Goal: Task Accomplishment & Management: Use online tool/utility

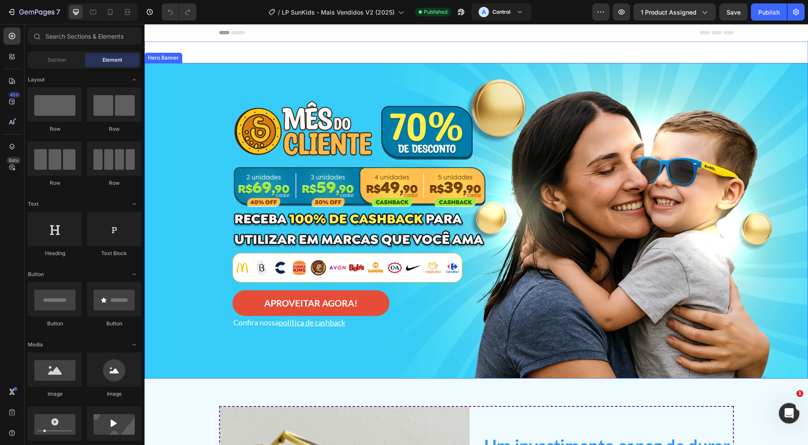
click at [180, 123] on div "Overlay" at bounding box center [477, 221] width 664 height 316
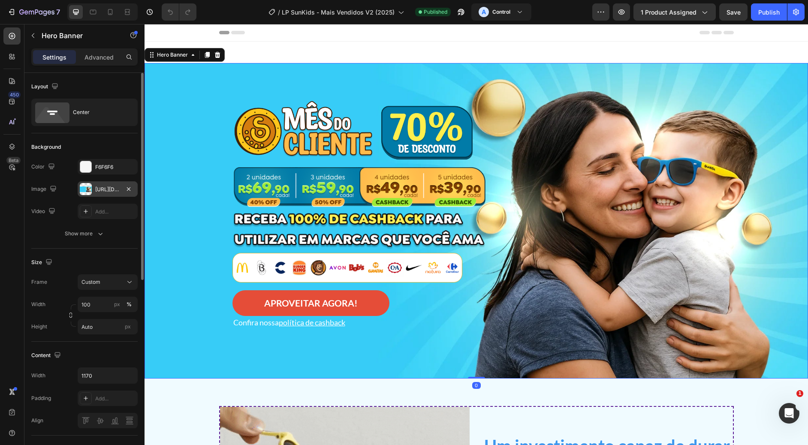
click at [91, 191] on div at bounding box center [86, 189] width 12 height 12
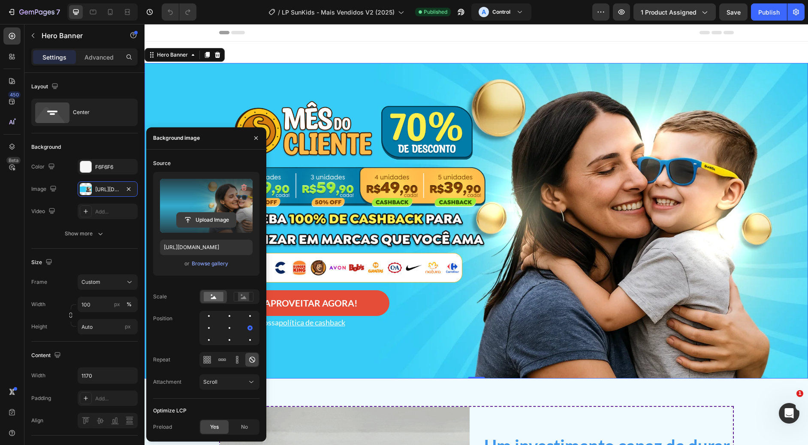
click at [215, 223] on input "file" at bounding box center [206, 220] width 59 height 15
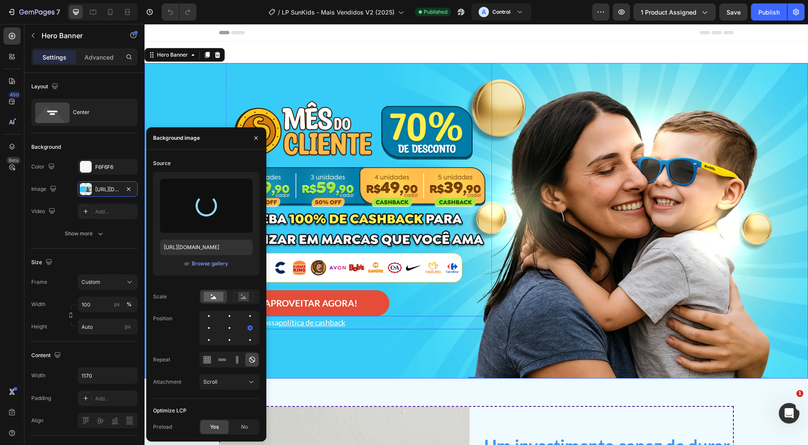
type input "[URL][DOMAIN_NAME]"
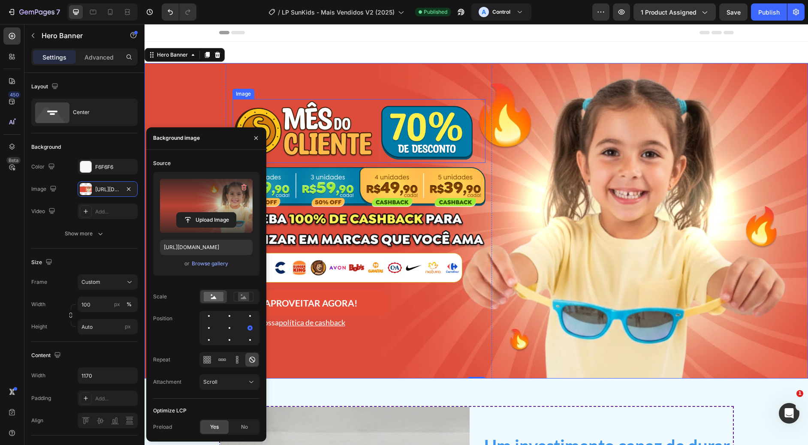
click at [362, 139] on img at bounding box center [353, 131] width 241 height 64
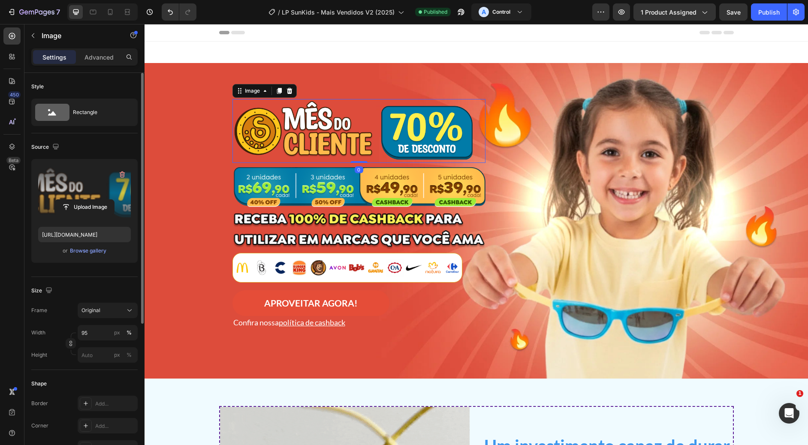
click at [71, 189] on label at bounding box center [84, 193] width 93 height 54
click at [71, 200] on input "file" at bounding box center [84, 207] width 59 height 15
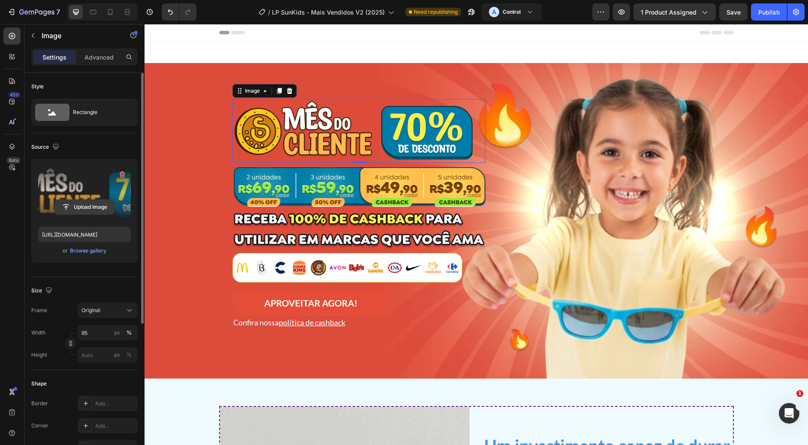
click at [73, 208] on input "file" at bounding box center [84, 207] width 59 height 15
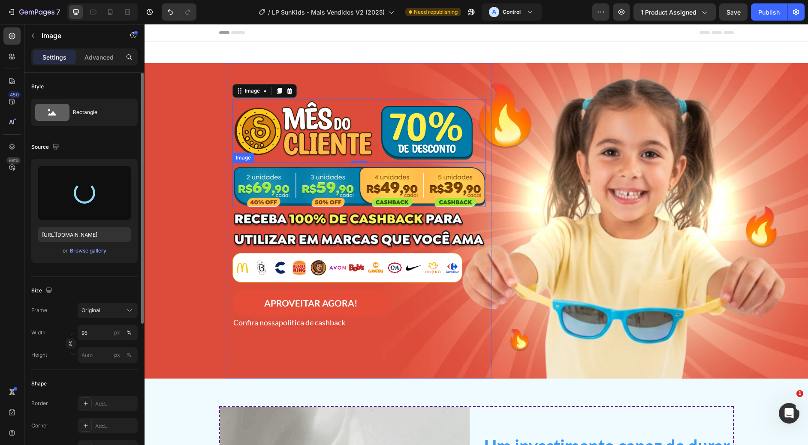
type input "https://cdn.shopify.com/s/files/1/0268/9594/1737/files/gempages_448816988437873…"
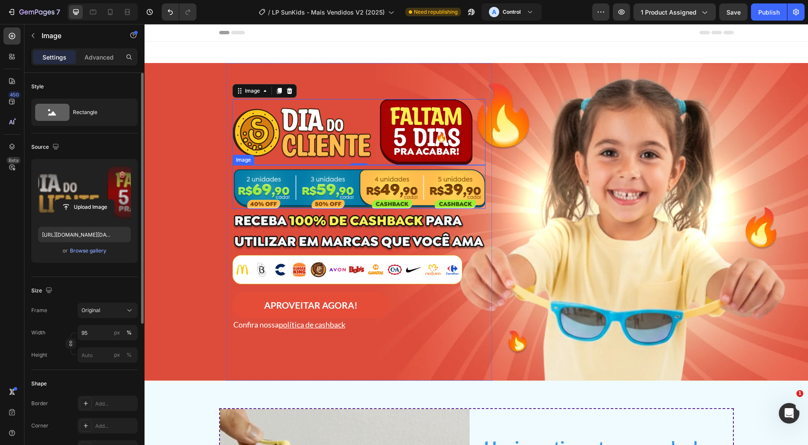
click at [315, 176] on img at bounding box center [359, 188] width 253 height 39
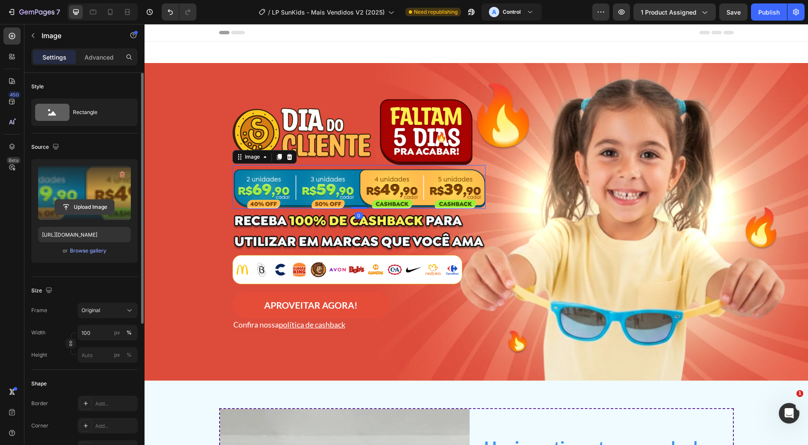
click at [95, 205] on input "file" at bounding box center [84, 207] width 59 height 15
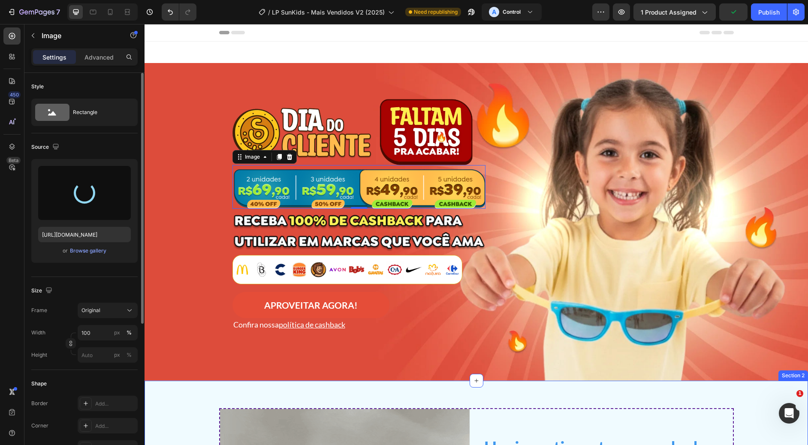
type input "https://cdn.shopify.com/s/files/1/0268/9594/1737/files/gempages_448816988437873…"
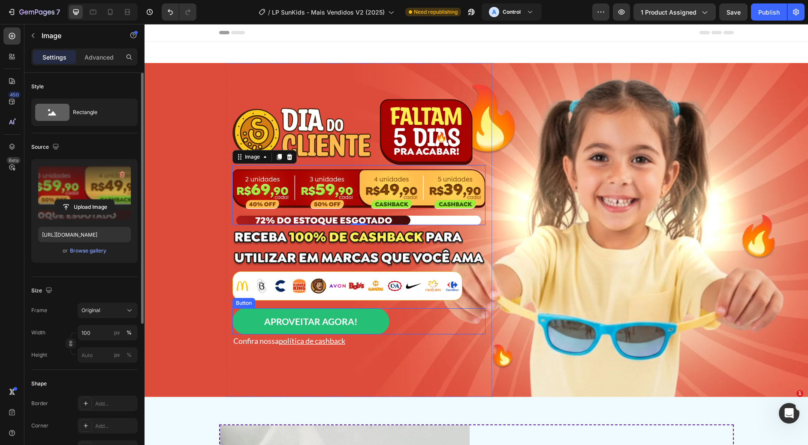
click at [362, 314] on link "APROVEITAR AGORA!" at bounding box center [311, 322] width 157 height 26
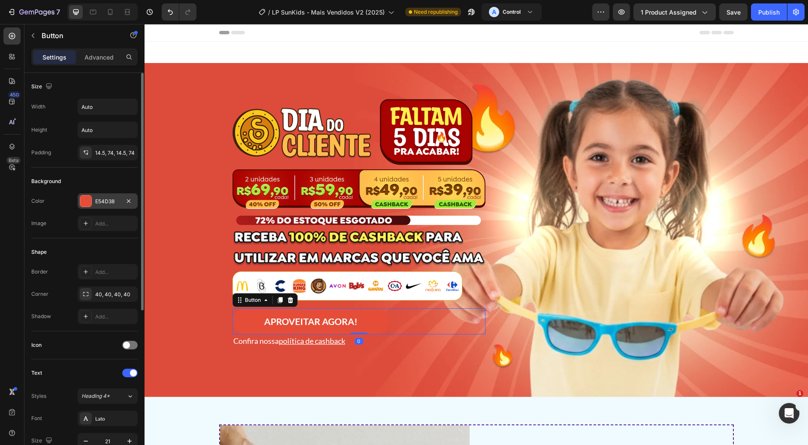
click at [88, 199] on div at bounding box center [85, 201] width 11 height 11
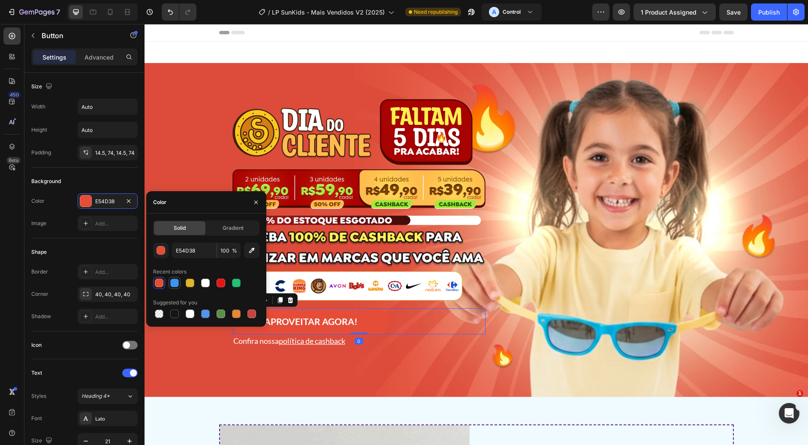
click at [176, 285] on div at bounding box center [174, 283] width 9 height 9
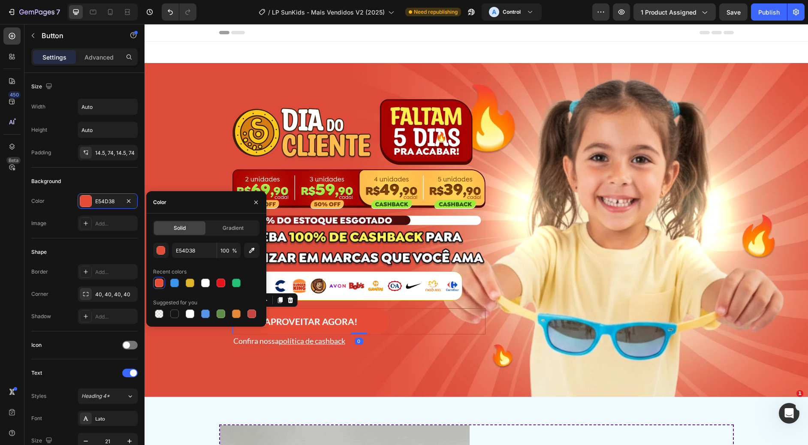
type input "3C96EE"
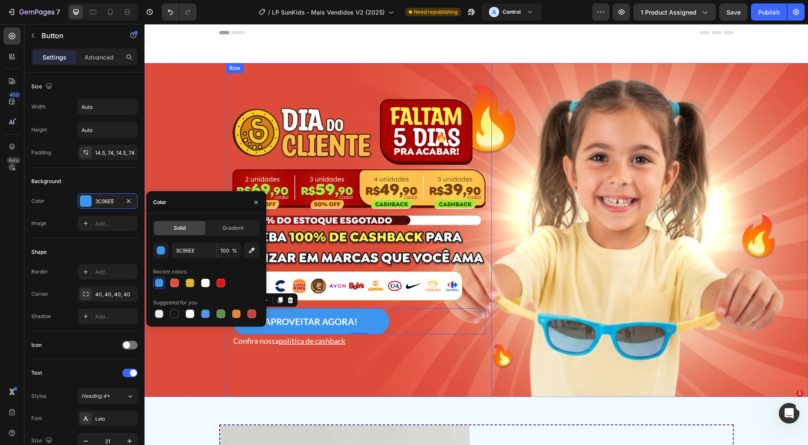
click at [301, 365] on div "Image Image Image Image Image Image Image Image Image Image Image Image Image I…" at bounding box center [359, 230] width 266 height 334
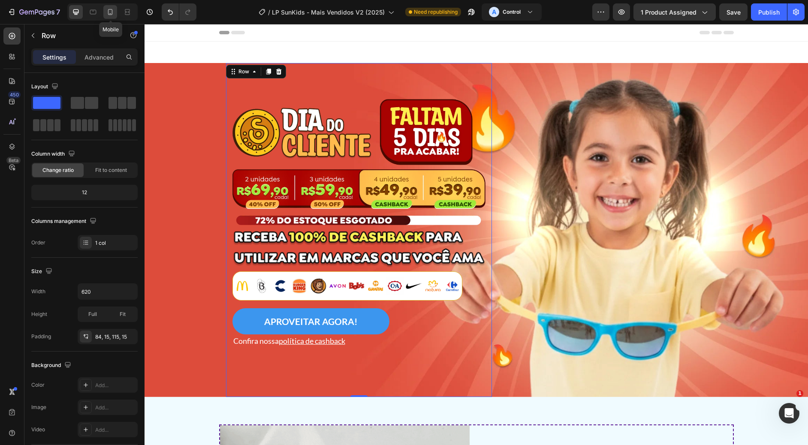
click at [113, 9] on icon at bounding box center [110, 12] width 9 height 9
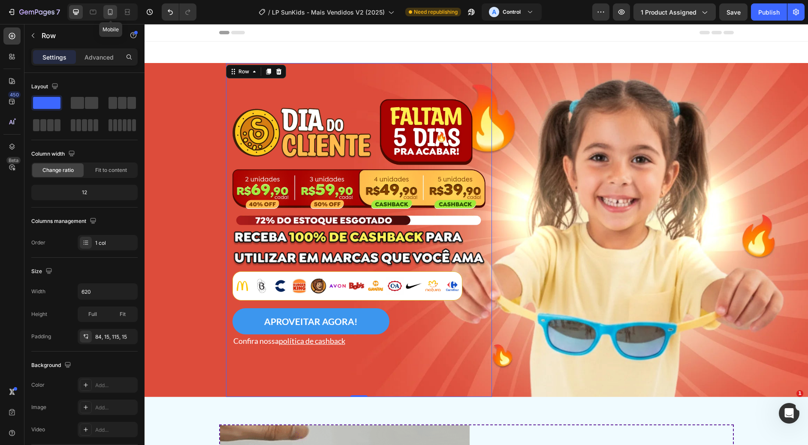
type input "100%"
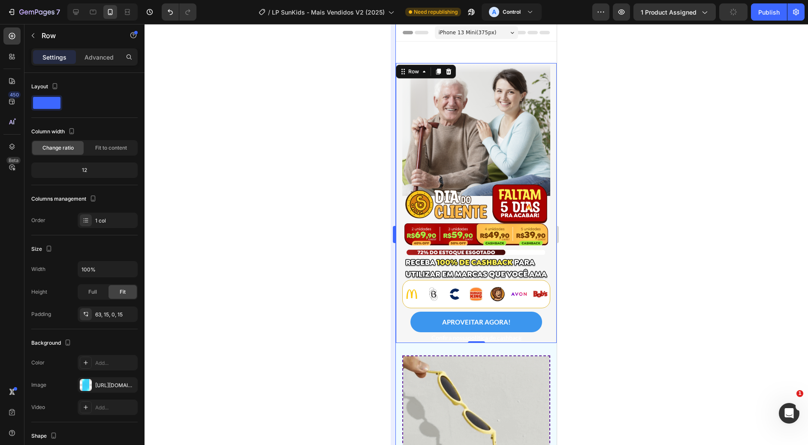
scroll to position [9, 0]
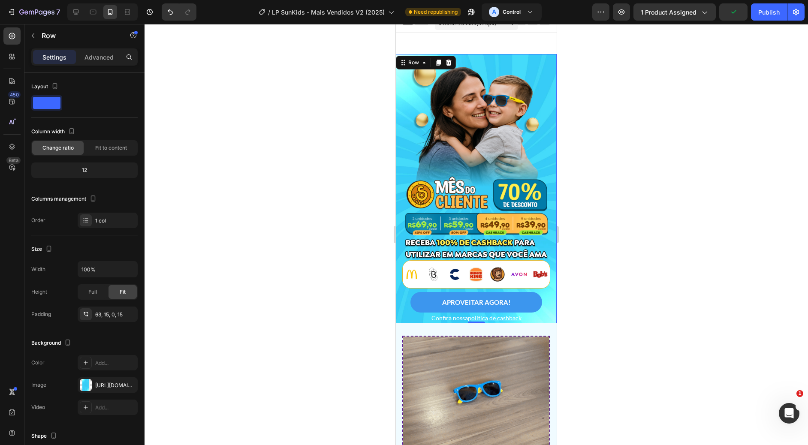
click at [398, 164] on div "Image Image Image Image Image Image Image Image Image Image Image Image Image I…" at bounding box center [476, 188] width 161 height 269
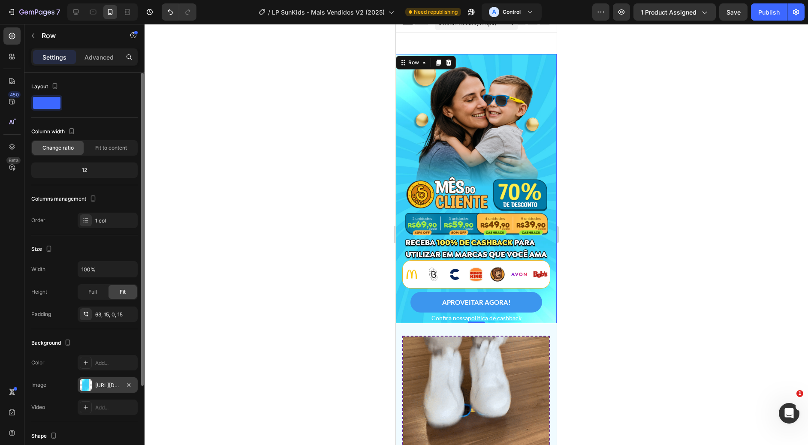
click at [87, 384] on div at bounding box center [86, 385] width 12 height 12
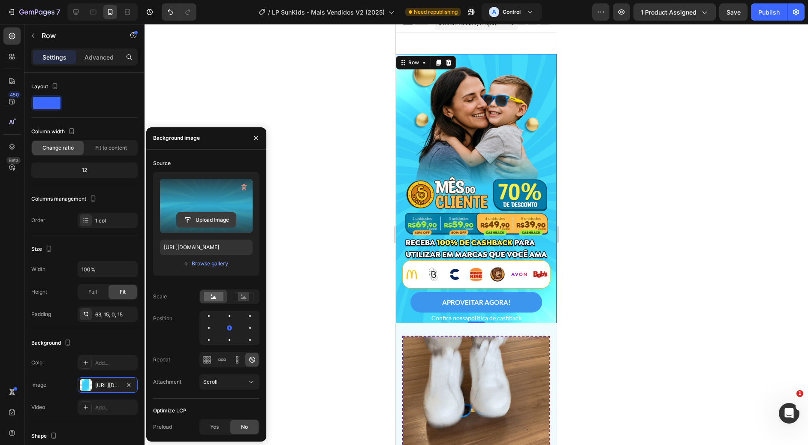
click at [195, 215] on input "file" at bounding box center [206, 220] width 59 height 15
click at [200, 221] on input "file" at bounding box center [206, 220] width 59 height 15
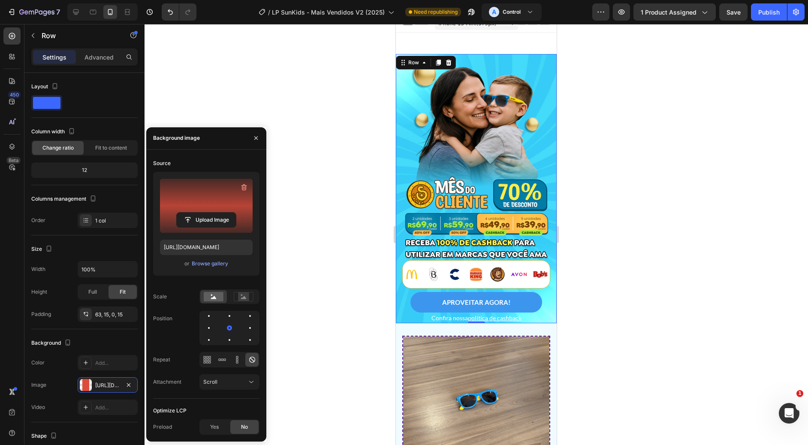
type input "https://cdn.shopify.com/s/files/1/0268/9594/1737/files/gempages_448816988437873…"
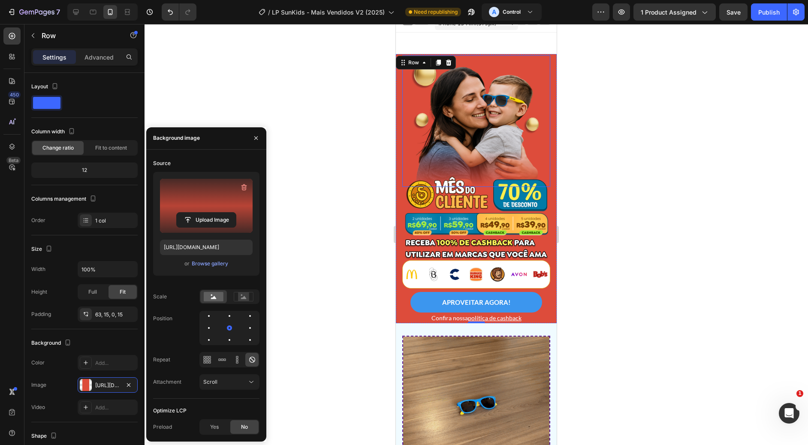
click at [472, 107] on img at bounding box center [477, 121] width 148 height 132
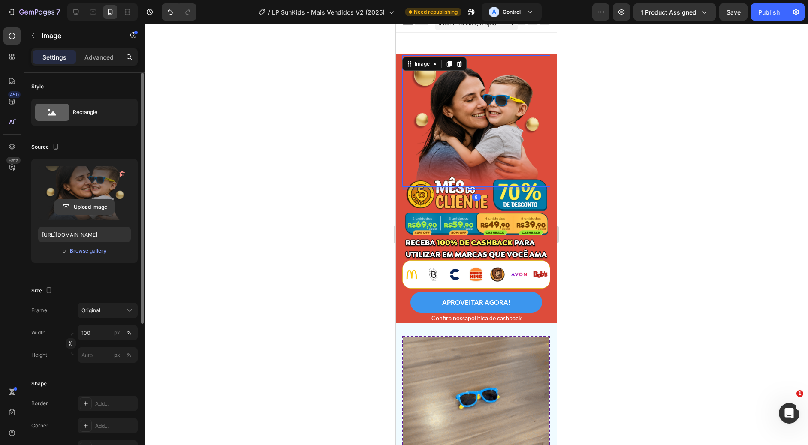
click at [83, 206] on input "file" at bounding box center [84, 207] width 59 height 15
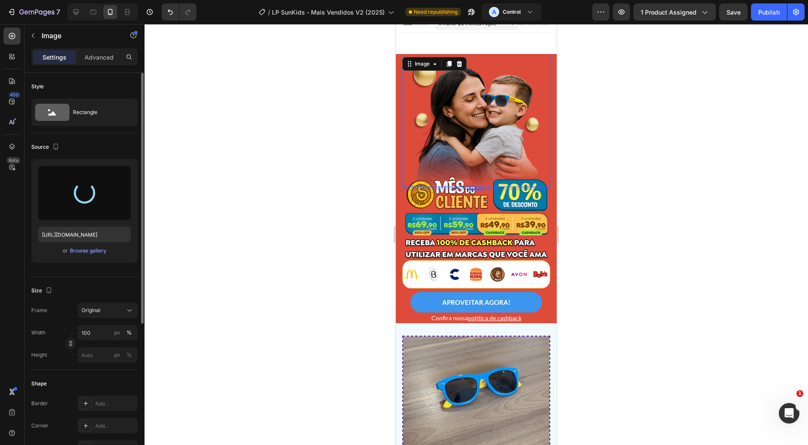
type input "[URL][DOMAIN_NAME]"
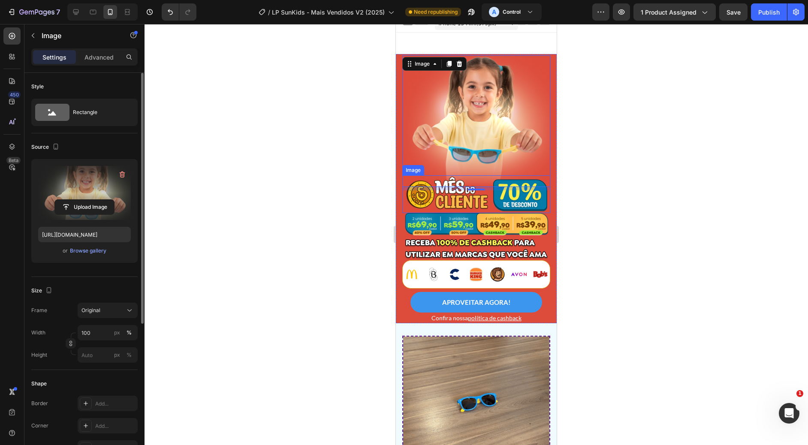
click at [441, 185] on img at bounding box center [477, 195] width 142 height 38
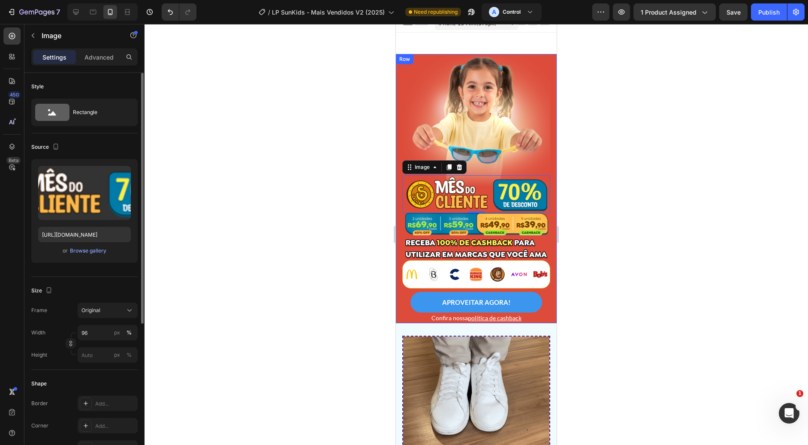
click at [399, 64] on div "Row" at bounding box center [405, 59] width 18 height 10
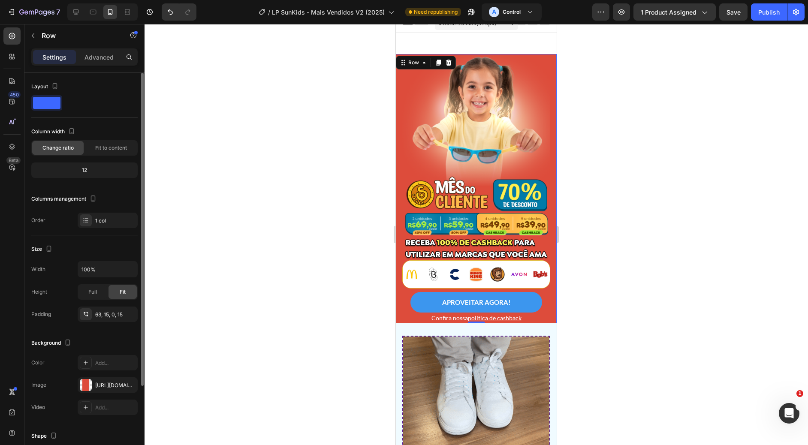
click at [400, 98] on div "Image Image Image Image Image Image Image Image Image Image Image Image Image I…" at bounding box center [476, 188] width 161 height 269
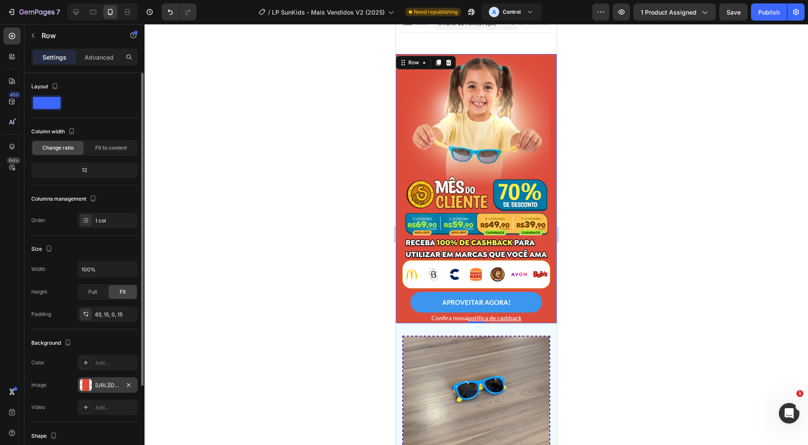
click at [89, 388] on div at bounding box center [86, 385] width 12 height 12
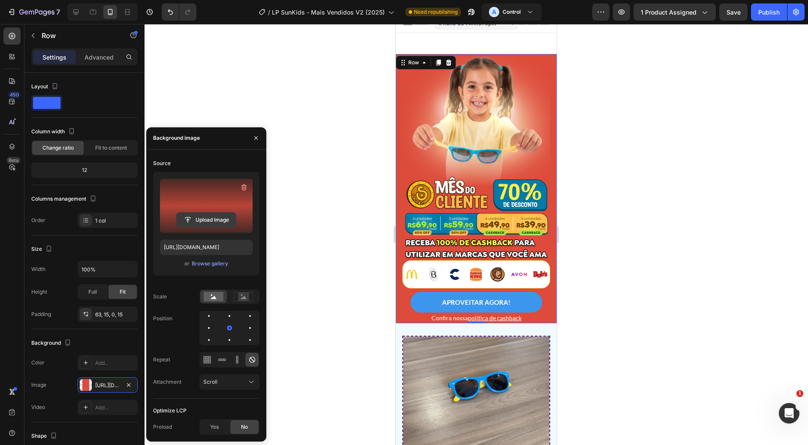
click at [206, 218] on input "file" at bounding box center [206, 220] width 59 height 15
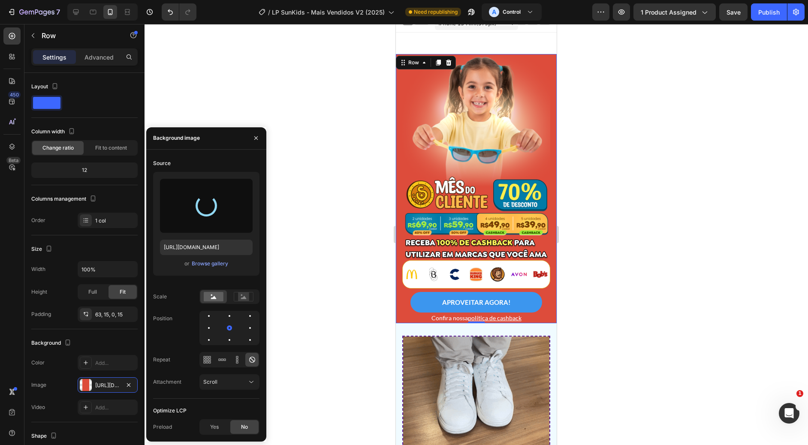
type input "https://cdn.shopify.com/s/files/1/0268/9594/1737/files/gempages_448816988437873…"
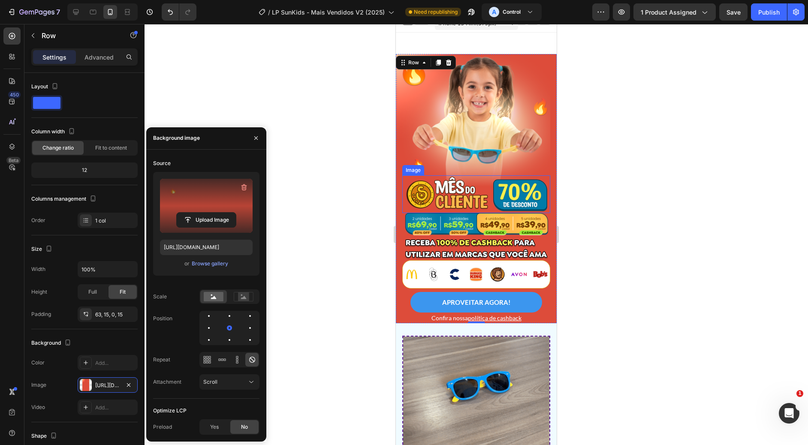
click at [429, 186] on img at bounding box center [477, 195] width 142 height 38
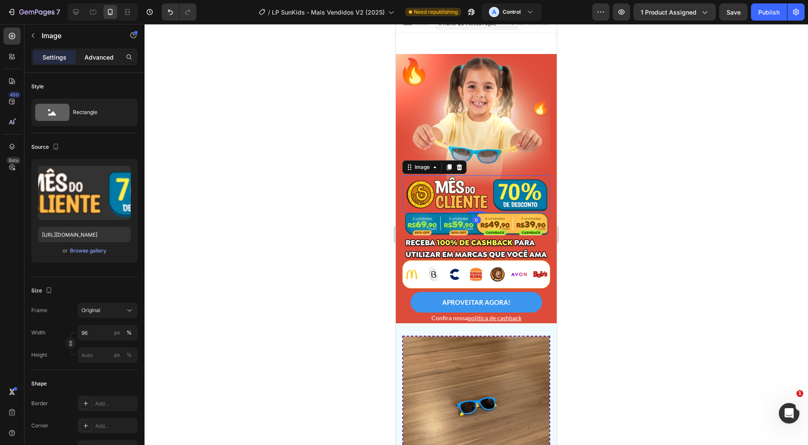
click at [98, 54] on p "Advanced" at bounding box center [99, 57] width 29 height 9
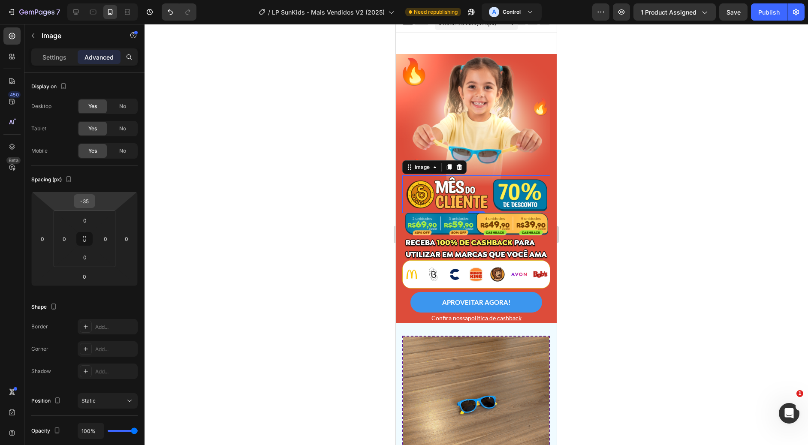
click at [87, 200] on input "-35" at bounding box center [84, 201] width 17 height 13
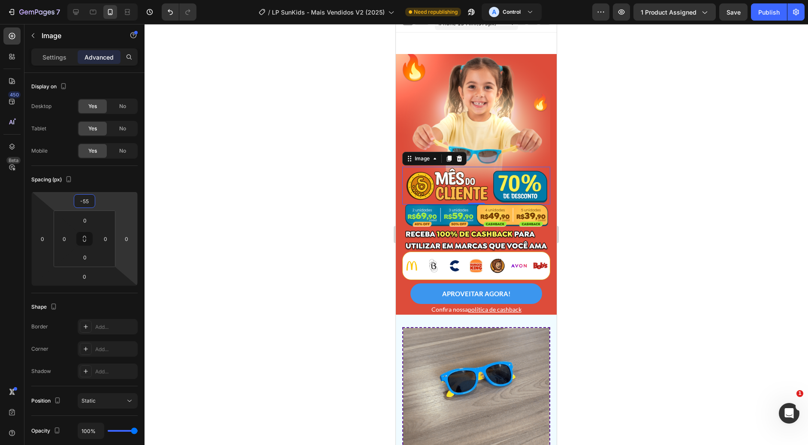
type input "-56"
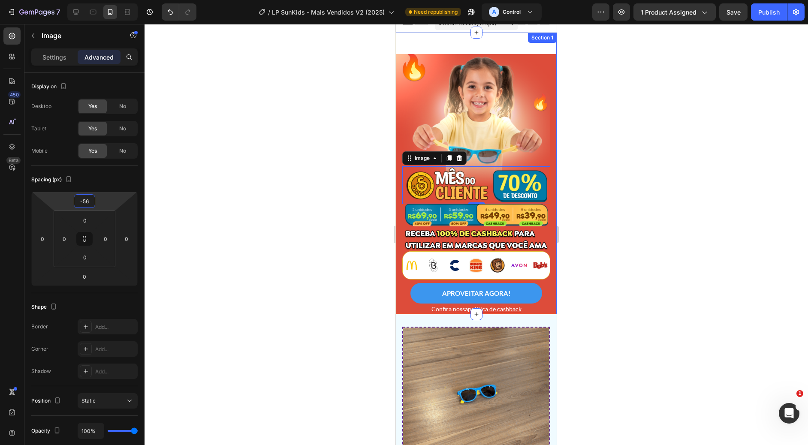
click at [477, 43] on div "Image Image 0 Image Image Image Image Image Image Image Image Image Image Image…" at bounding box center [476, 174] width 161 height 282
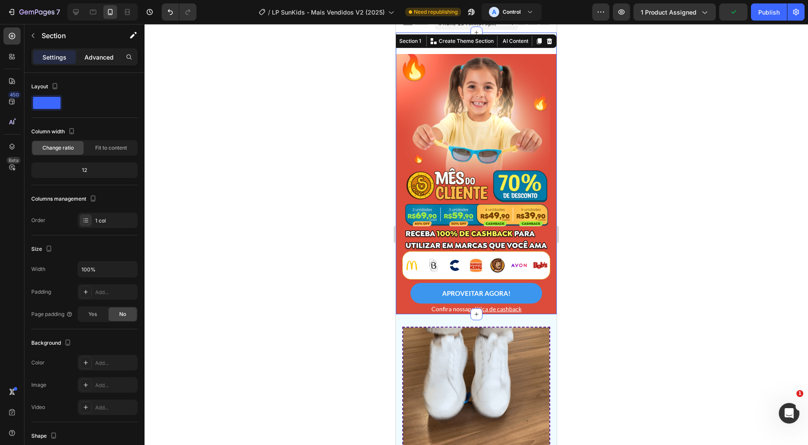
click at [105, 63] on div "Advanced" at bounding box center [99, 57] width 43 height 14
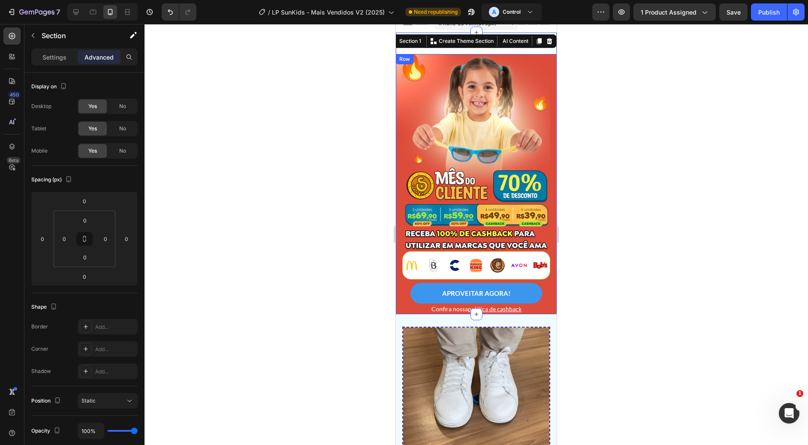
click at [398, 67] on div "Image Image Image Image Image Image Image Image Image Image Image Image Image I…" at bounding box center [476, 184] width 161 height 260
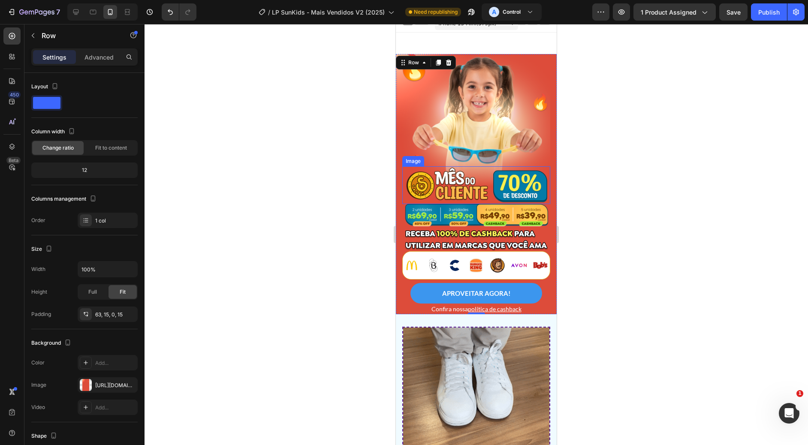
click at [469, 178] on img at bounding box center [477, 185] width 142 height 38
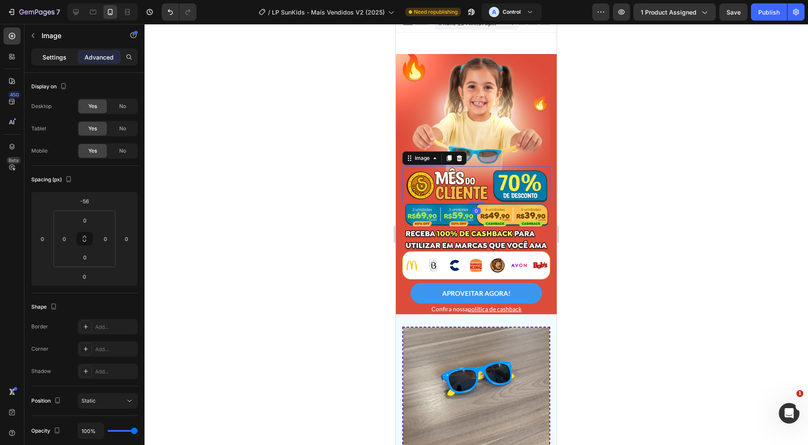
click at [53, 56] on p "Settings" at bounding box center [54, 57] width 24 height 9
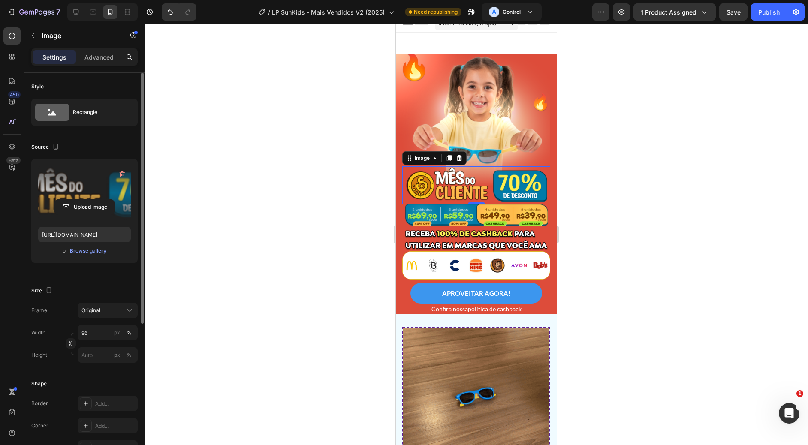
click at [84, 197] on label at bounding box center [84, 193] width 93 height 54
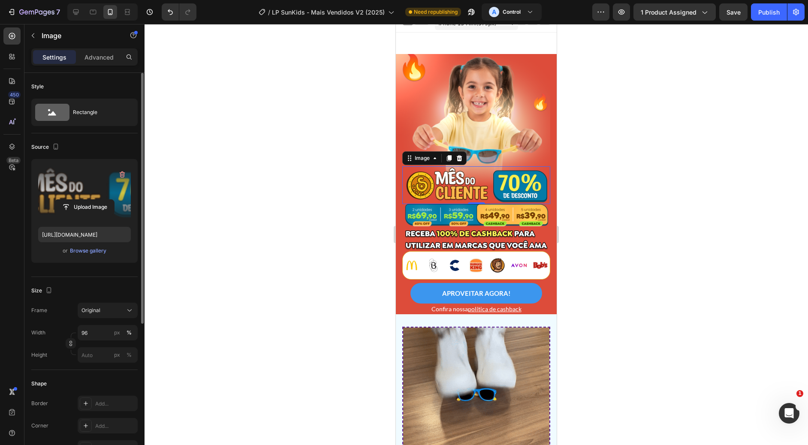
click at [84, 200] on input "file" at bounding box center [84, 207] width 59 height 15
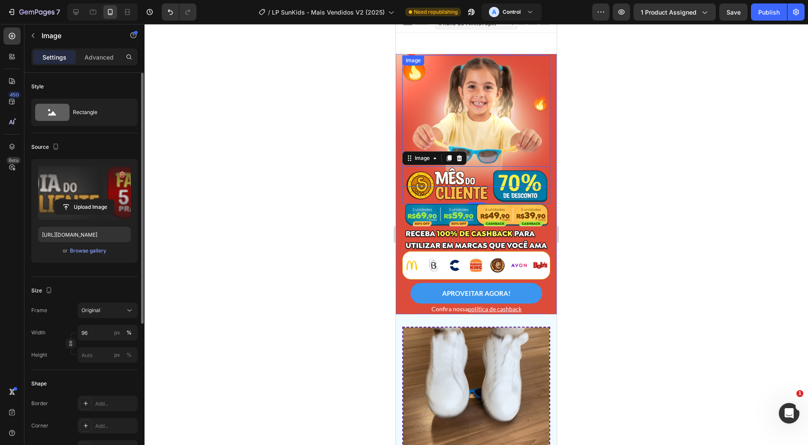
type input "https://cdn.shopify.com/s/files/1/0268/9594/1737/files/gempages_448816988437873…"
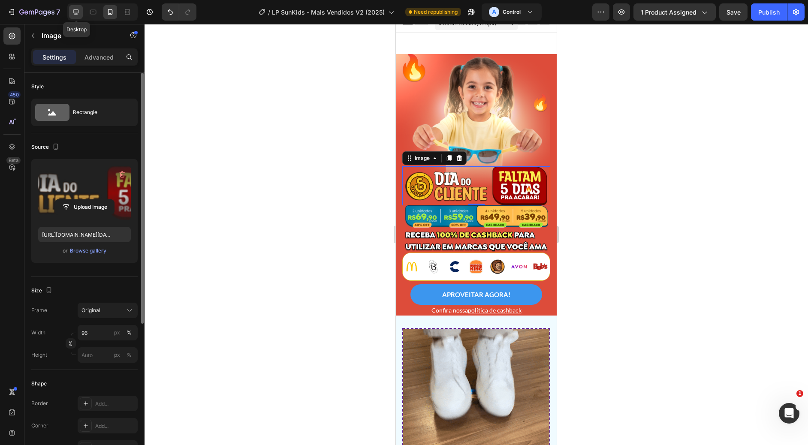
click at [76, 12] on icon at bounding box center [76, 12] width 6 height 6
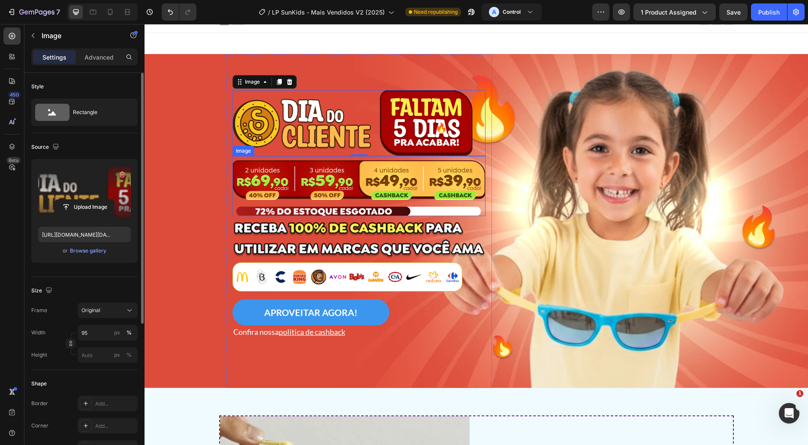
scroll to position [45, 0]
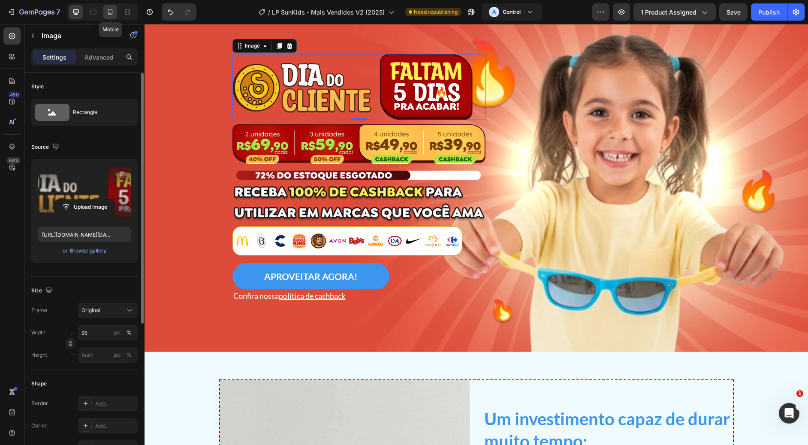
click at [114, 13] on icon at bounding box center [110, 12] width 9 height 9
type input "96"
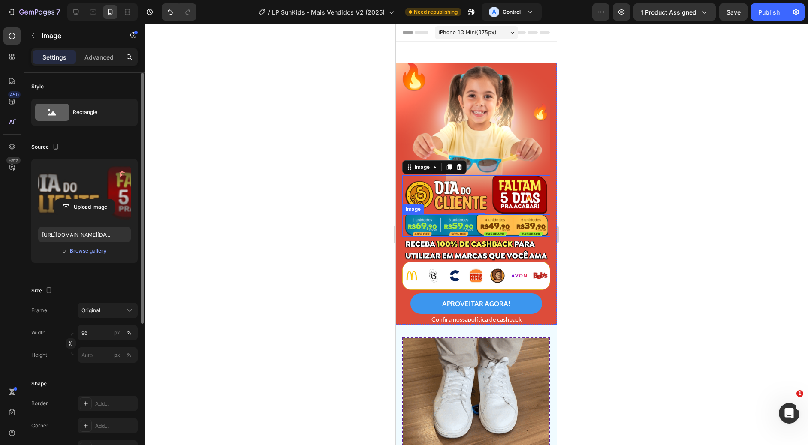
click at [472, 218] on img at bounding box center [477, 226] width 144 height 22
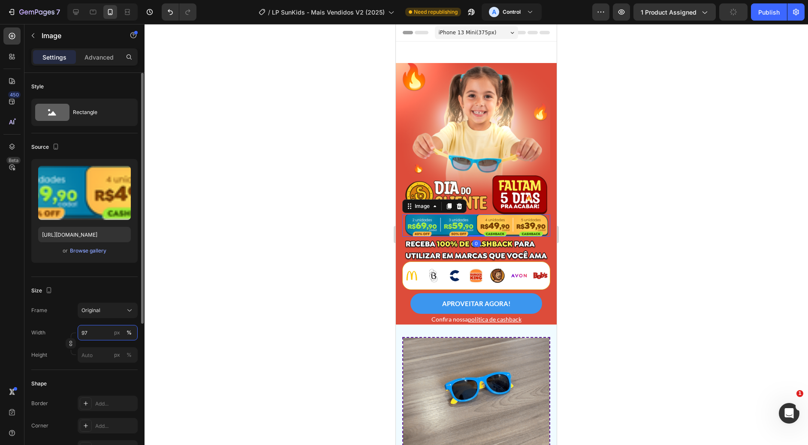
click at [102, 330] on input "97" at bounding box center [108, 332] width 60 height 15
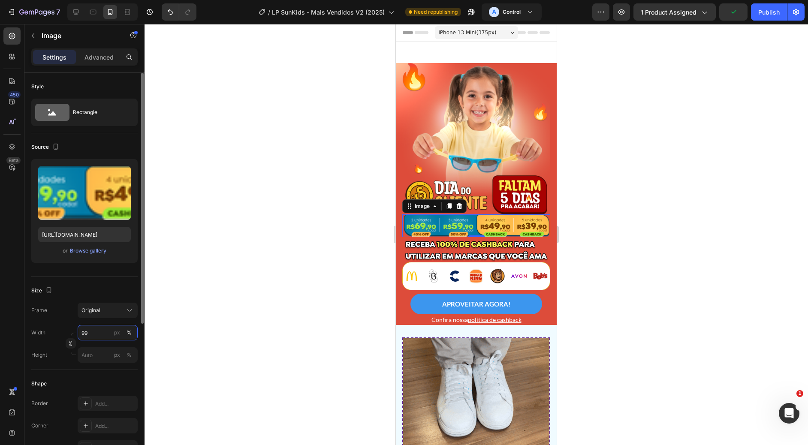
type input "100"
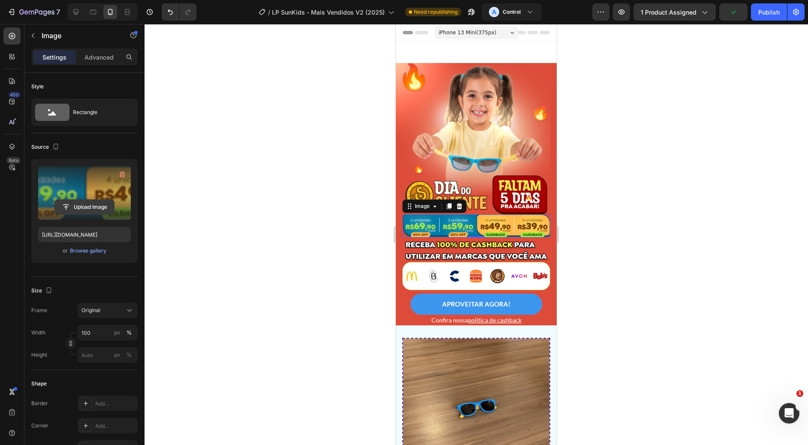
click at [67, 209] on input "file" at bounding box center [84, 207] width 59 height 15
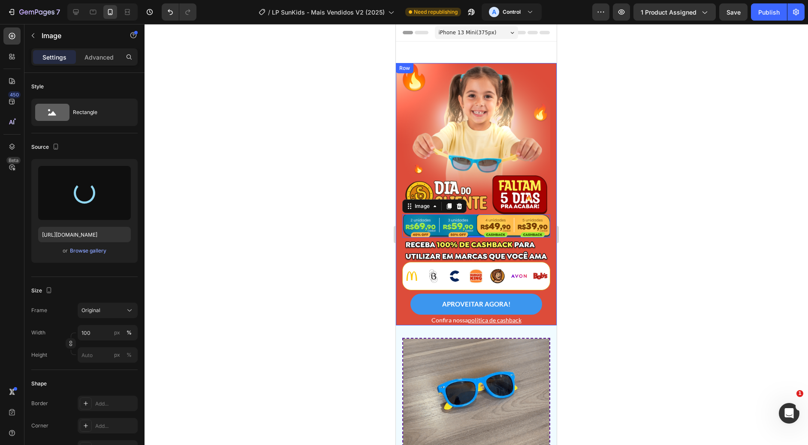
type input "https://cdn.shopify.com/s/files/1/0268/9594/1737/files/gempages_448816988437873…"
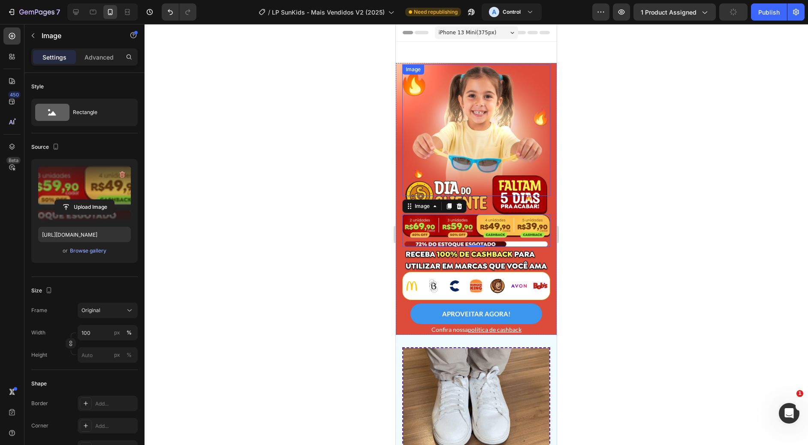
click at [492, 102] on img at bounding box center [477, 130] width 148 height 132
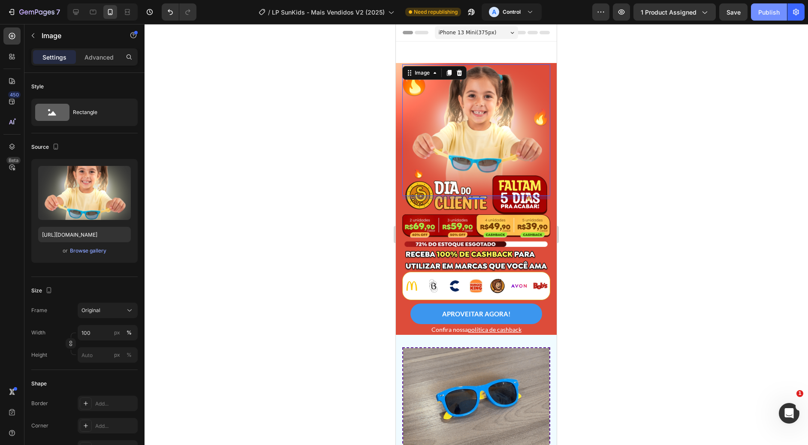
click at [772, 13] on div "Publish" at bounding box center [769, 12] width 21 height 9
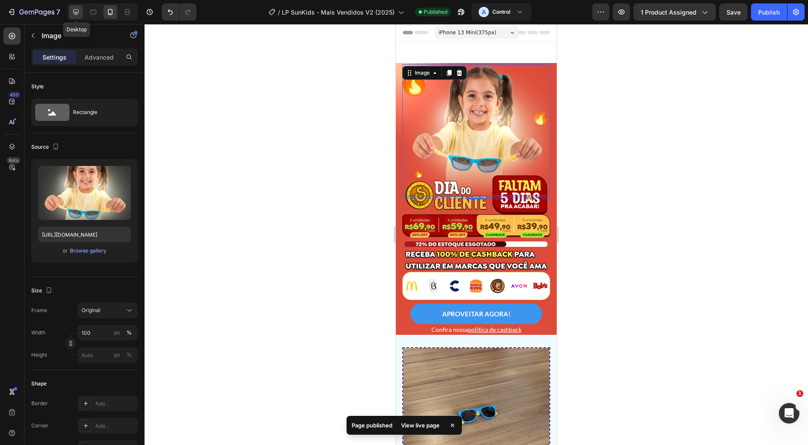
click at [79, 13] on icon at bounding box center [76, 12] width 9 height 9
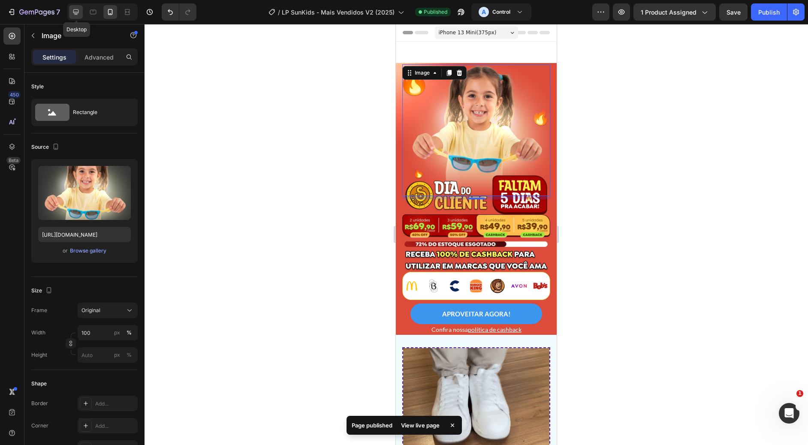
type input "https://cdn.shopify.com/s/files/1/0268/9594/1737/files/gempages_448816988437873…"
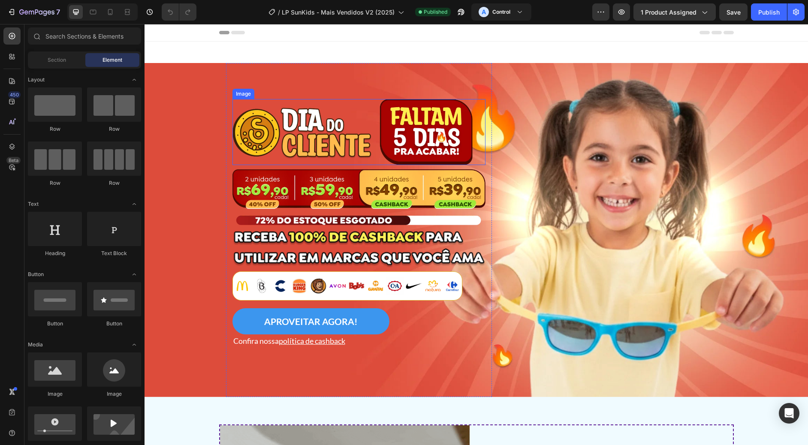
click at [276, 129] on img at bounding box center [353, 132] width 241 height 66
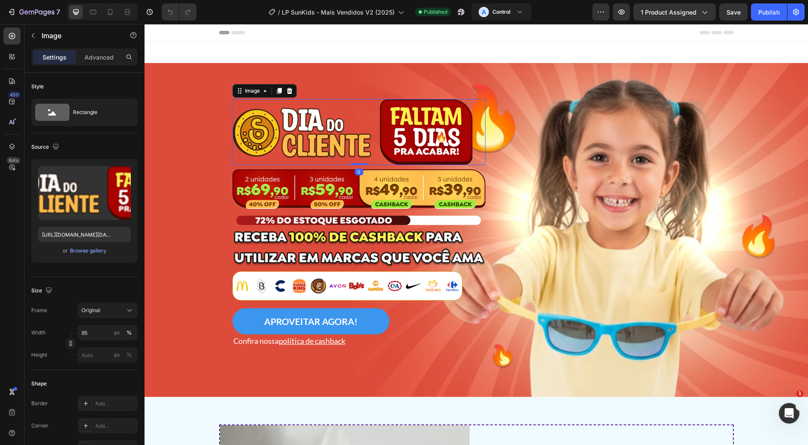
click at [58, 111] on icon at bounding box center [52, 112] width 34 height 17
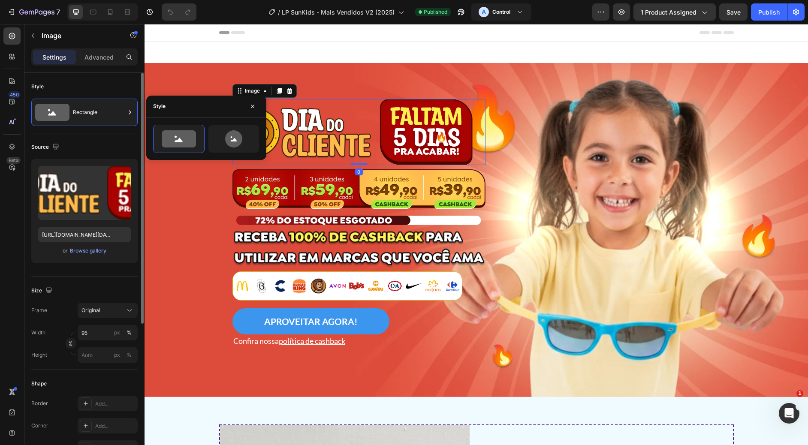
click at [75, 85] on div "Style" at bounding box center [84, 87] width 106 height 14
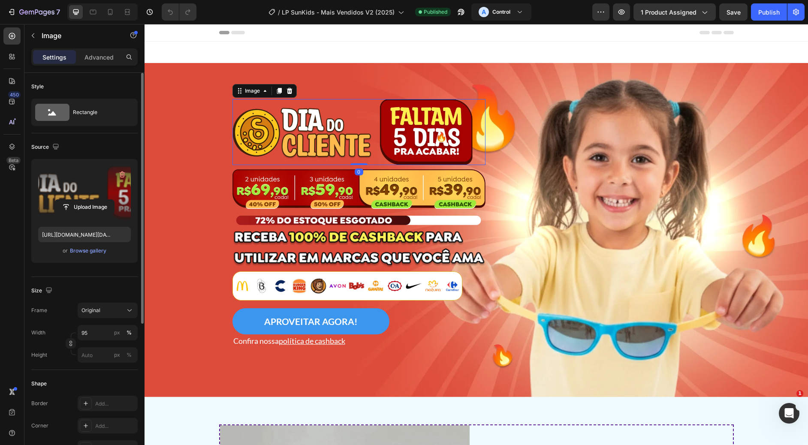
click at [89, 173] on label at bounding box center [84, 193] width 93 height 54
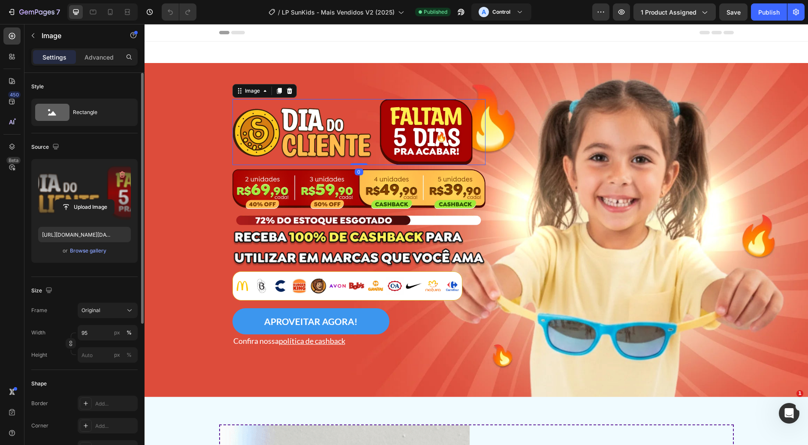
click at [89, 200] on input "file" at bounding box center [84, 207] width 59 height 15
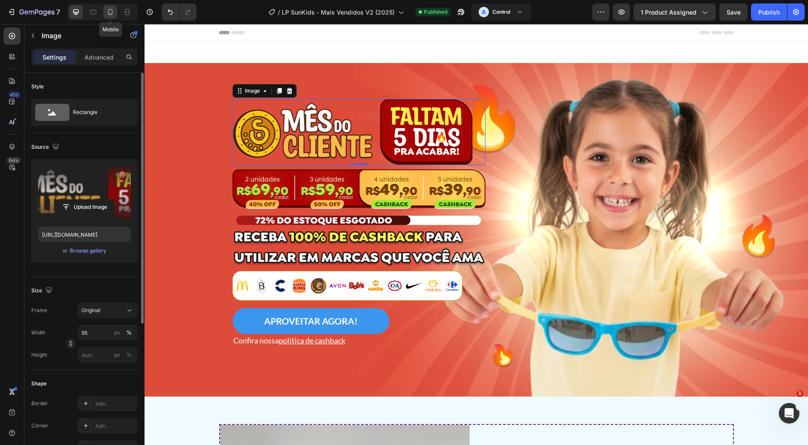
click at [112, 11] on icon at bounding box center [110, 12] width 5 height 6
type input "https://cdn.shopify.com/s/files/1/0268/9594/1737/files/gempages_448816988437873…"
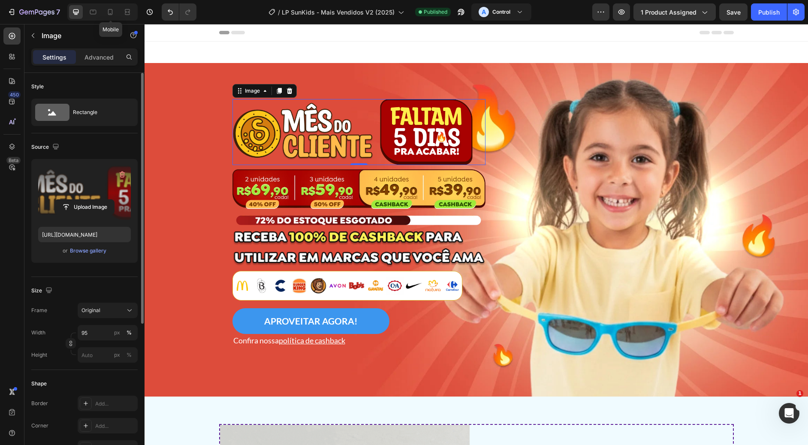
type input "96"
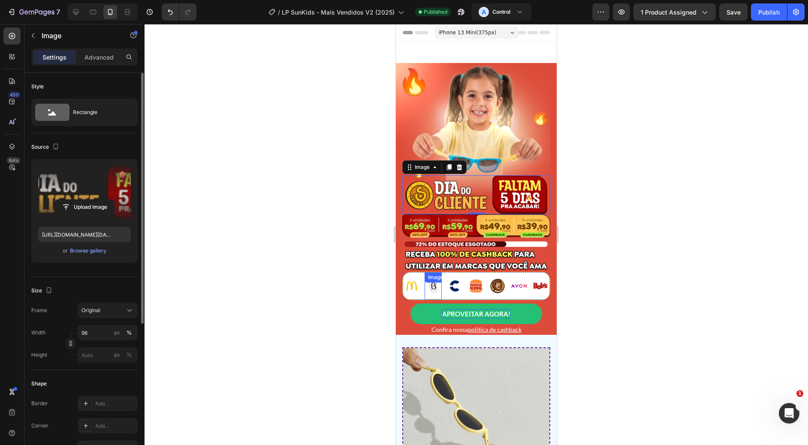
scroll to position [113, 0]
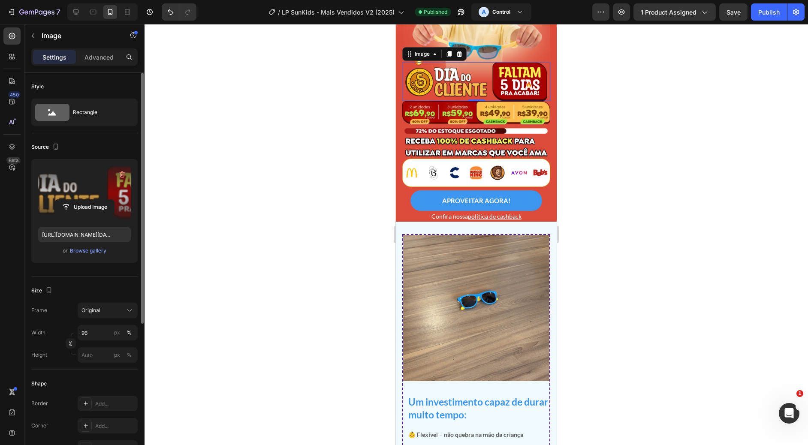
click at [436, 74] on img at bounding box center [477, 81] width 142 height 39
click at [91, 255] on div "Browse gallery" at bounding box center [88, 251] width 36 height 8
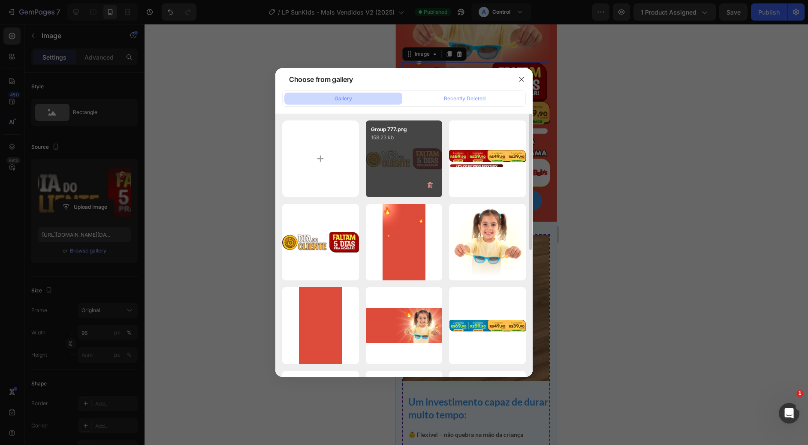
click at [381, 152] on div "Group 777.png 158.23 kb" at bounding box center [404, 159] width 77 height 77
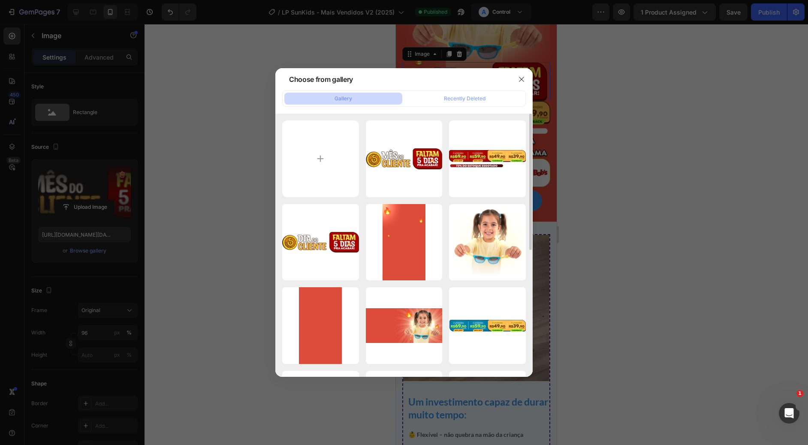
type input "https://cdn.shopify.com/s/files/1/0268/9594/1737/files/gempages_448816988437873…"
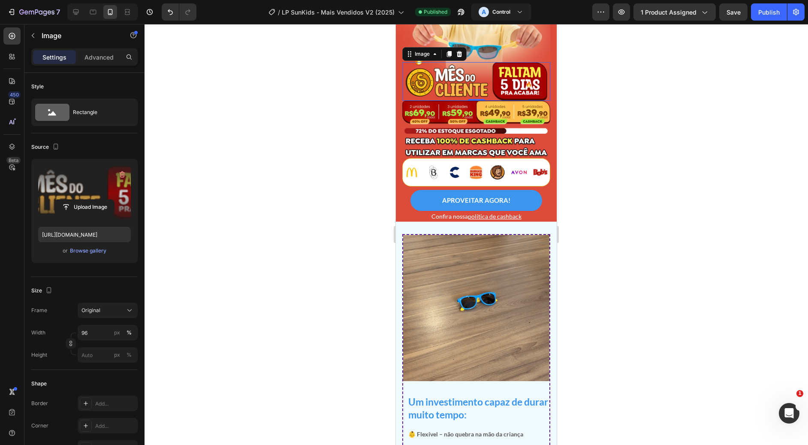
click at [769, 6] on button "Publish" at bounding box center [769, 11] width 36 height 17
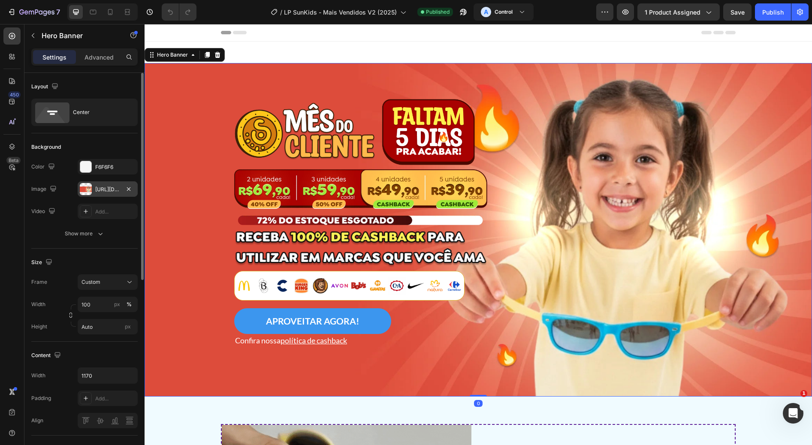
drag, startPoint x: 89, startPoint y: 189, endPoint x: 92, endPoint y: 195, distance: 6.1
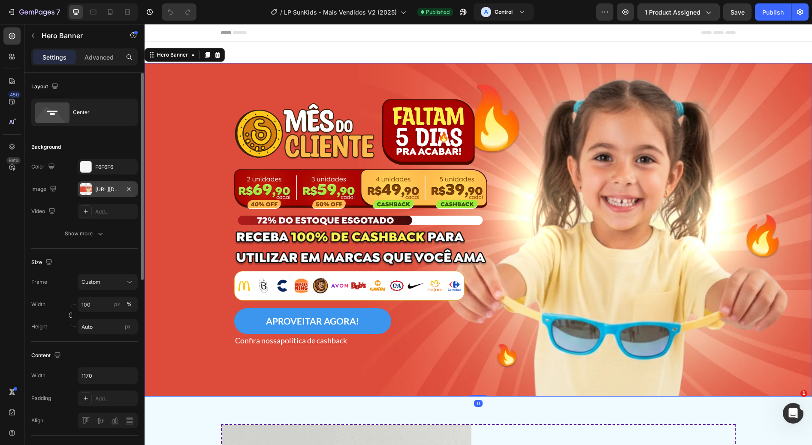
click at [90, 187] on div at bounding box center [86, 189] width 12 height 12
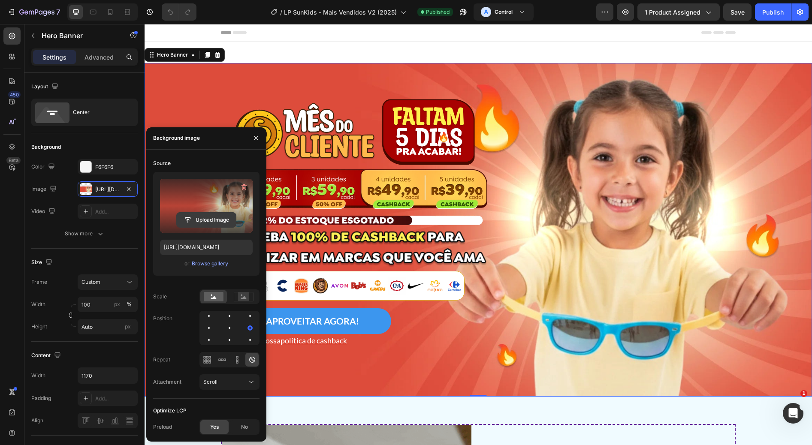
click at [205, 217] on input "file" at bounding box center [206, 220] width 59 height 15
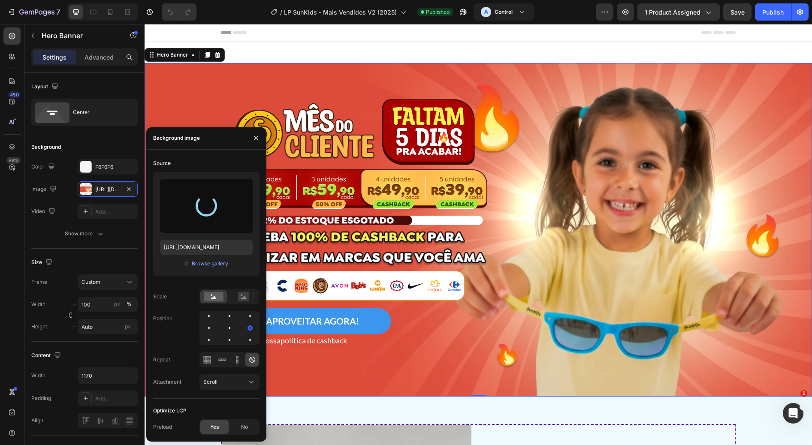
type input "[URL][DOMAIN_NAME]"
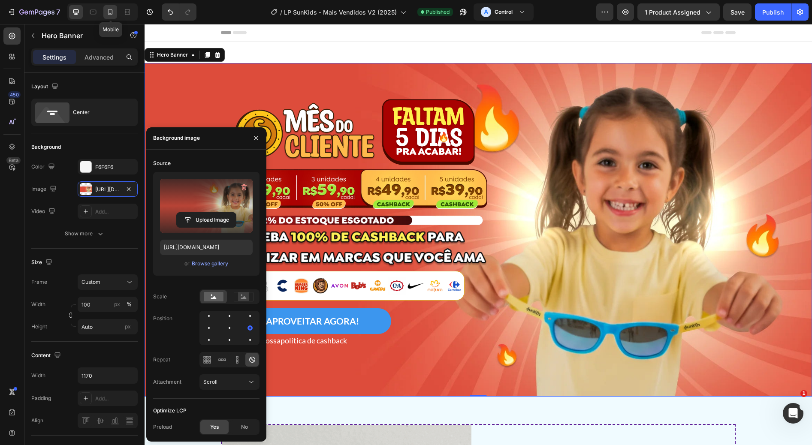
click at [108, 9] on icon at bounding box center [110, 12] width 9 height 9
type input "1200"
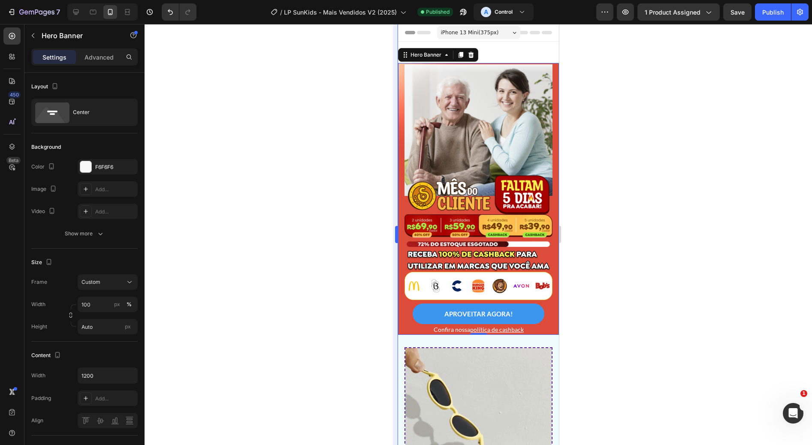
scroll to position [9, 0]
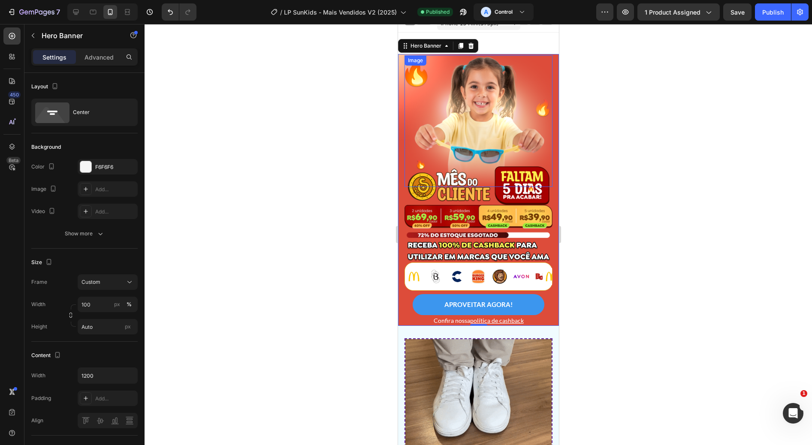
click at [463, 82] on img at bounding box center [478, 121] width 148 height 132
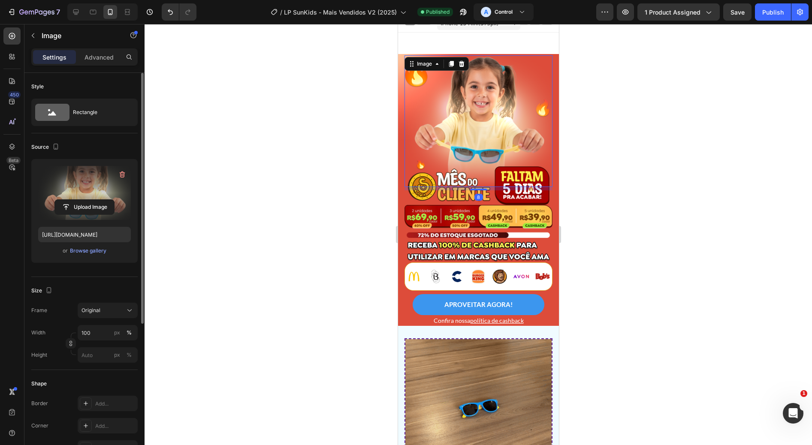
click at [93, 188] on label at bounding box center [84, 193] width 93 height 54
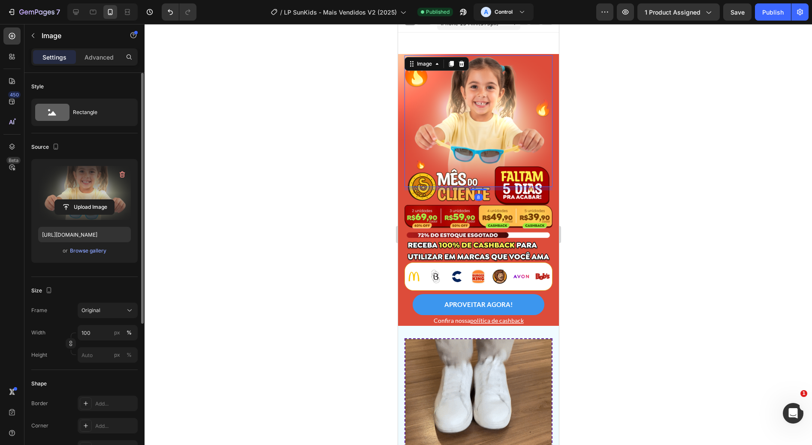
click at [93, 200] on input "file" at bounding box center [84, 207] width 59 height 15
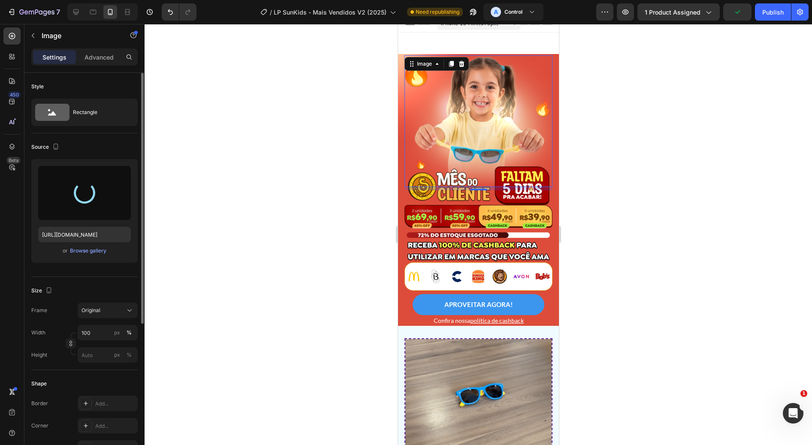
type input "[URL][DOMAIN_NAME]"
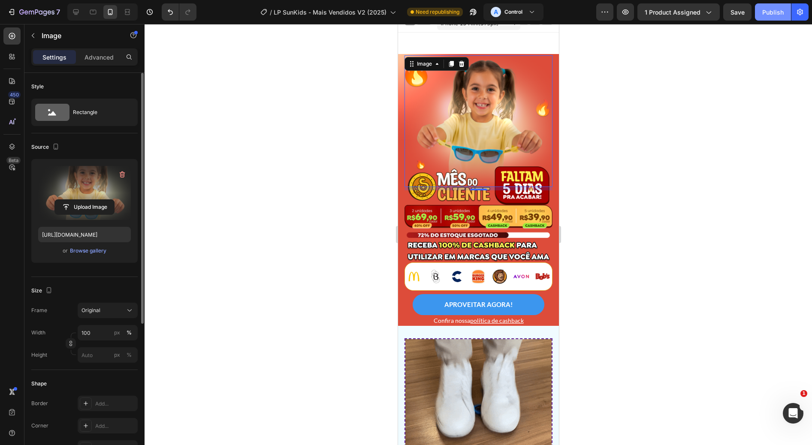
click at [778, 16] on div "Publish" at bounding box center [773, 12] width 21 height 9
